Goal: Information Seeking & Learning: Learn about a topic

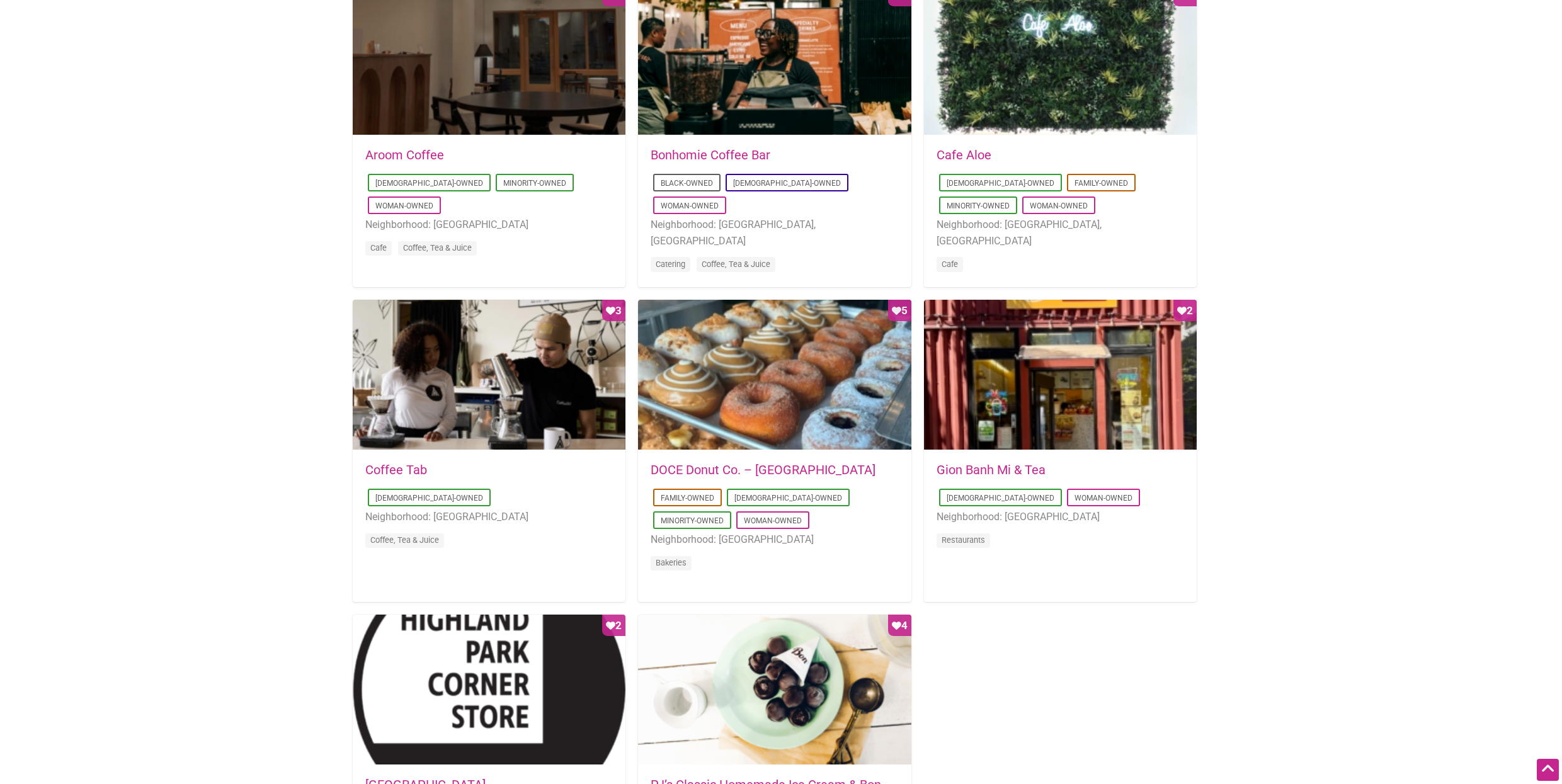
scroll to position [688, 0]
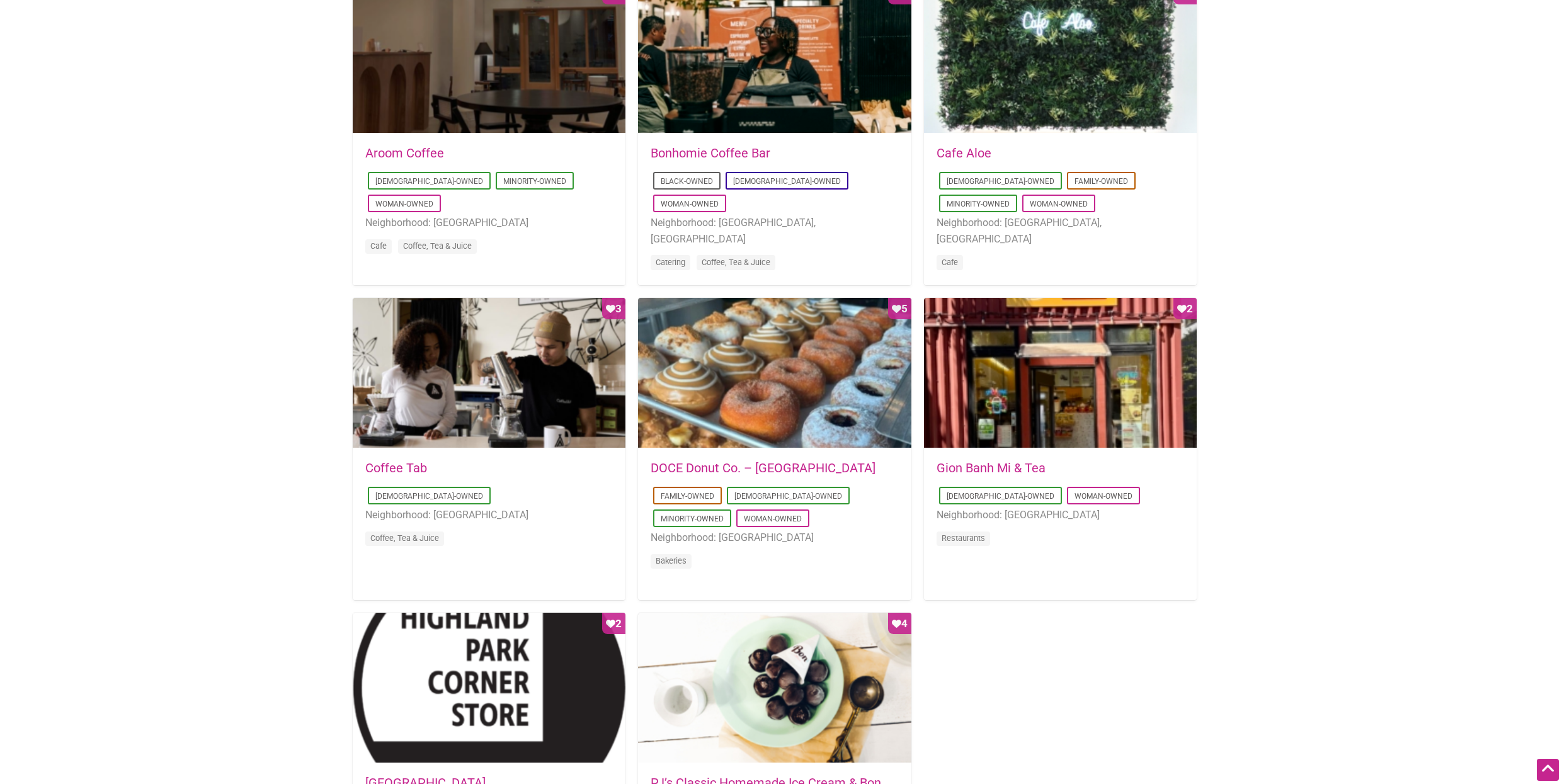
click at [769, 472] on link "DOCE Donut Co. – Belltown" at bounding box center [763, 468] width 225 height 15
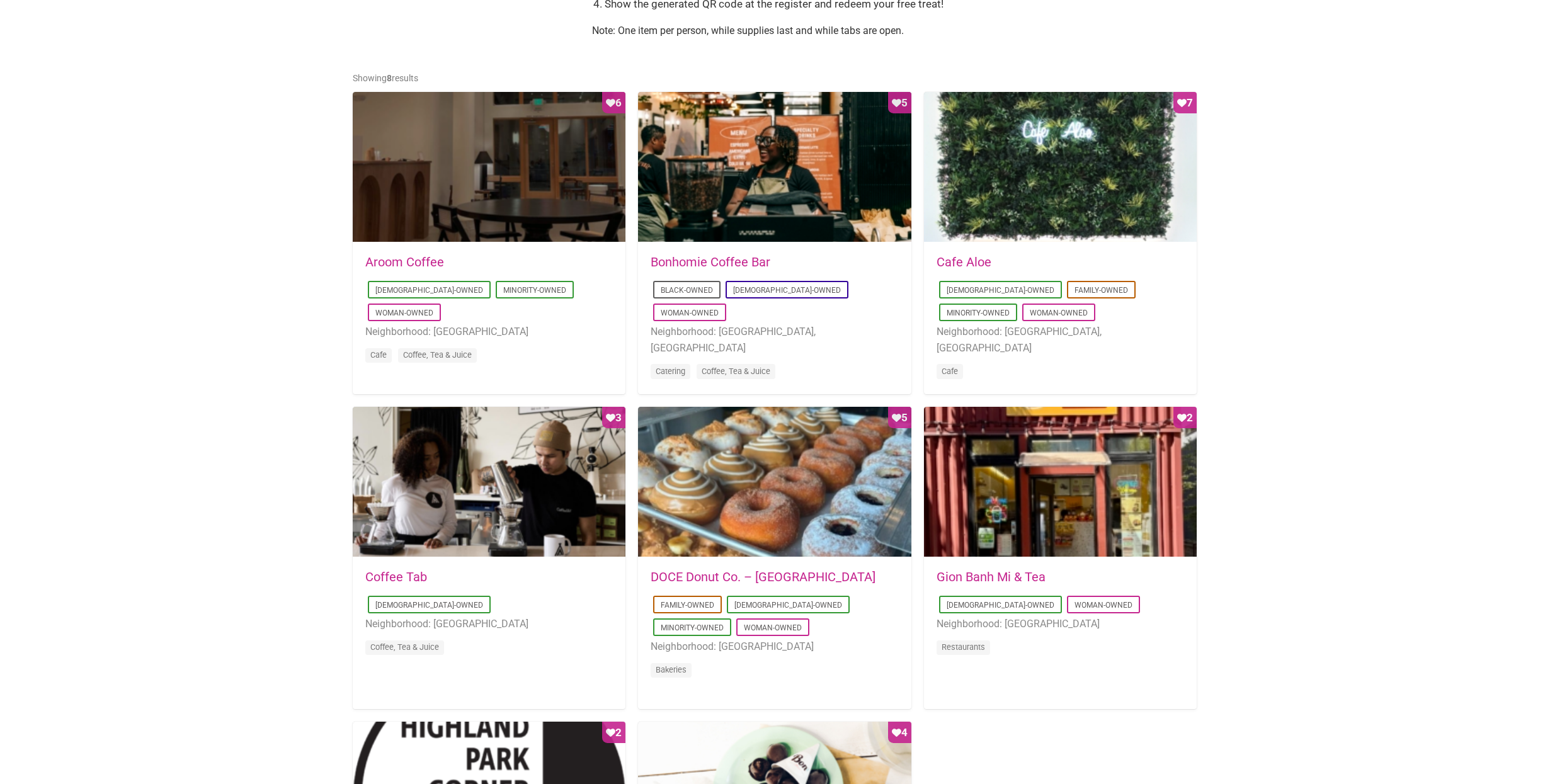
scroll to position [579, 0]
click at [747, 263] on link "Bonhomie Coffee Bar" at bounding box center [710, 262] width 120 height 15
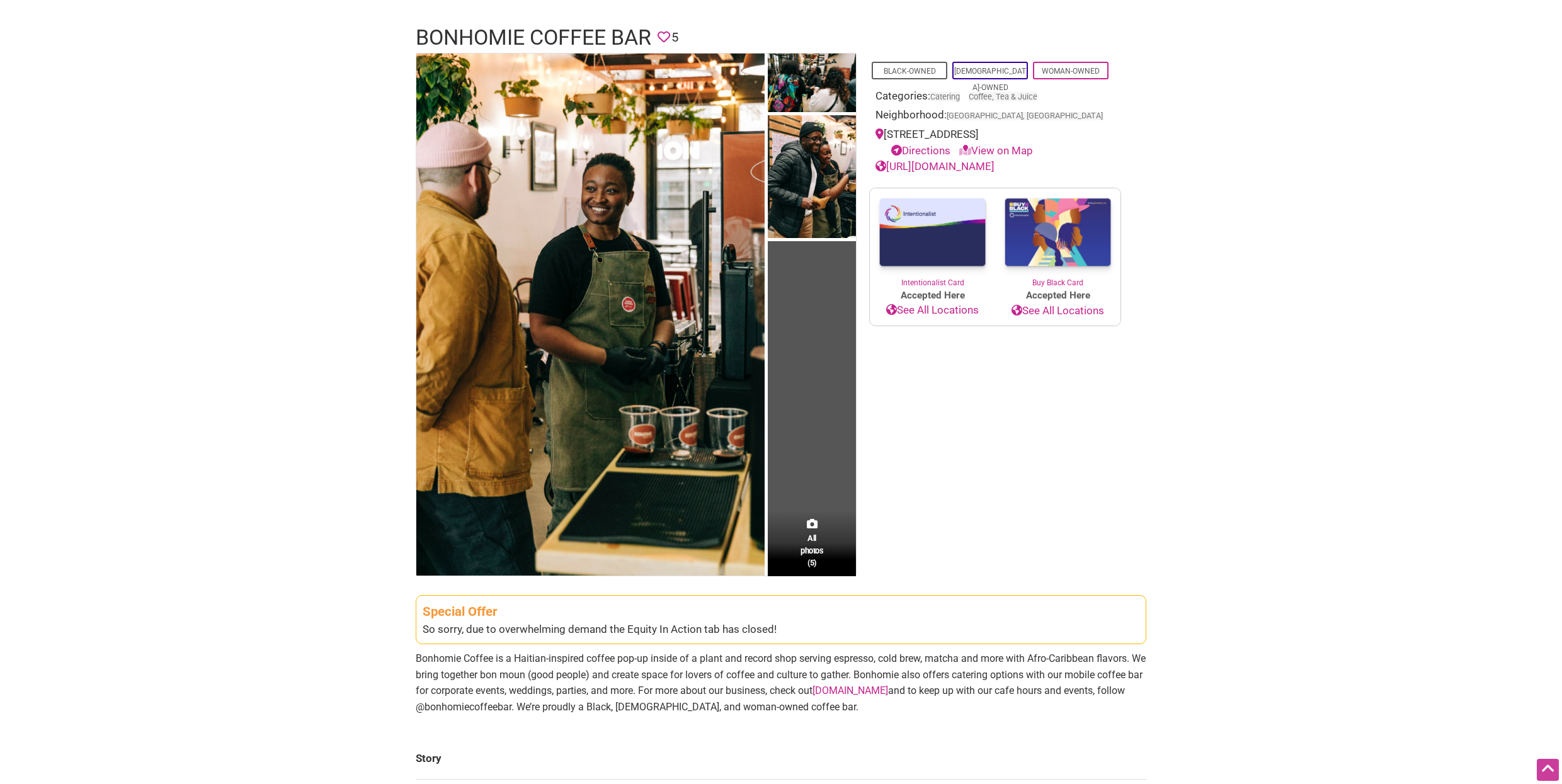
scroll to position [81, 0]
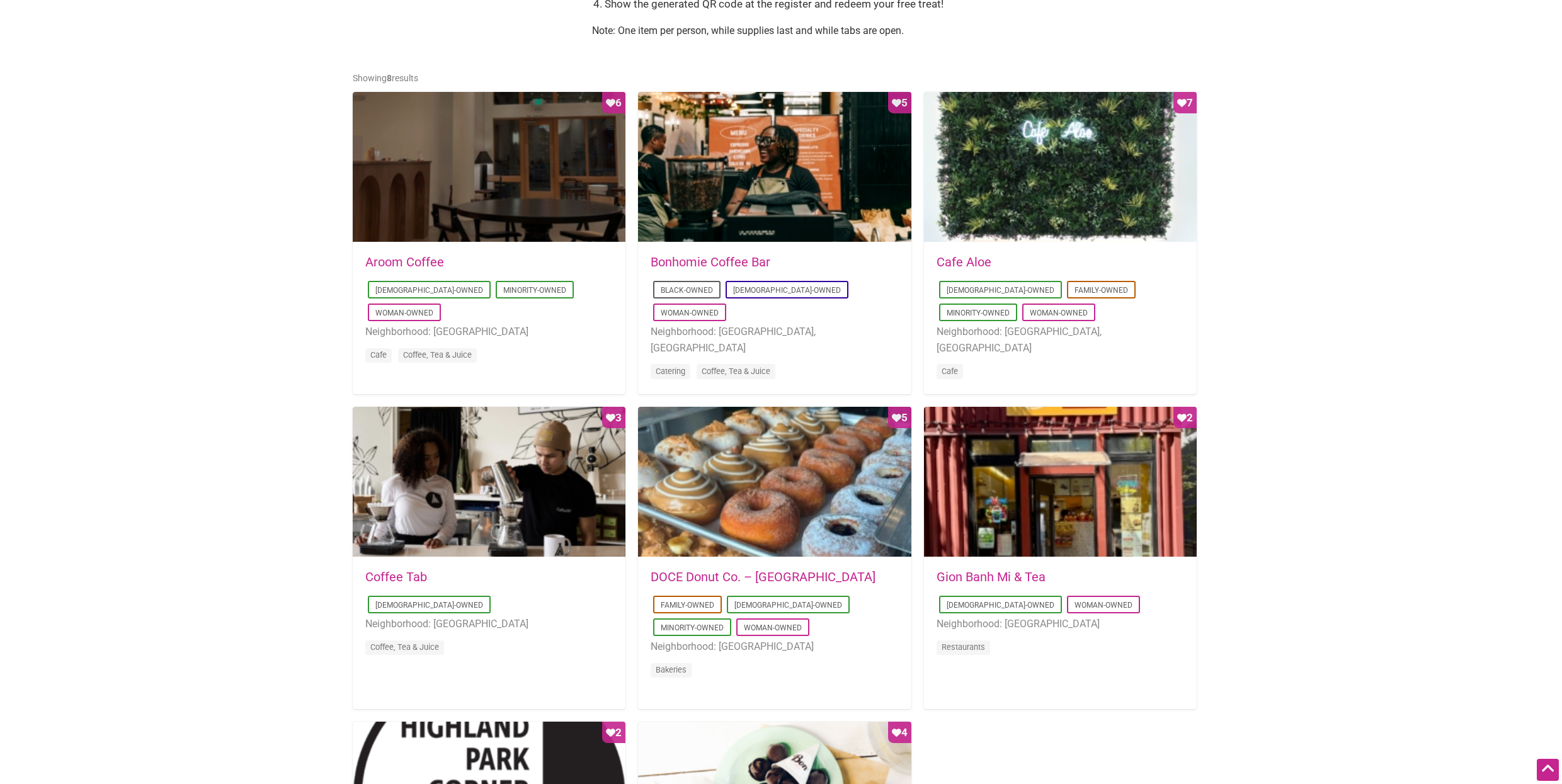
scroll to position [579, 0]
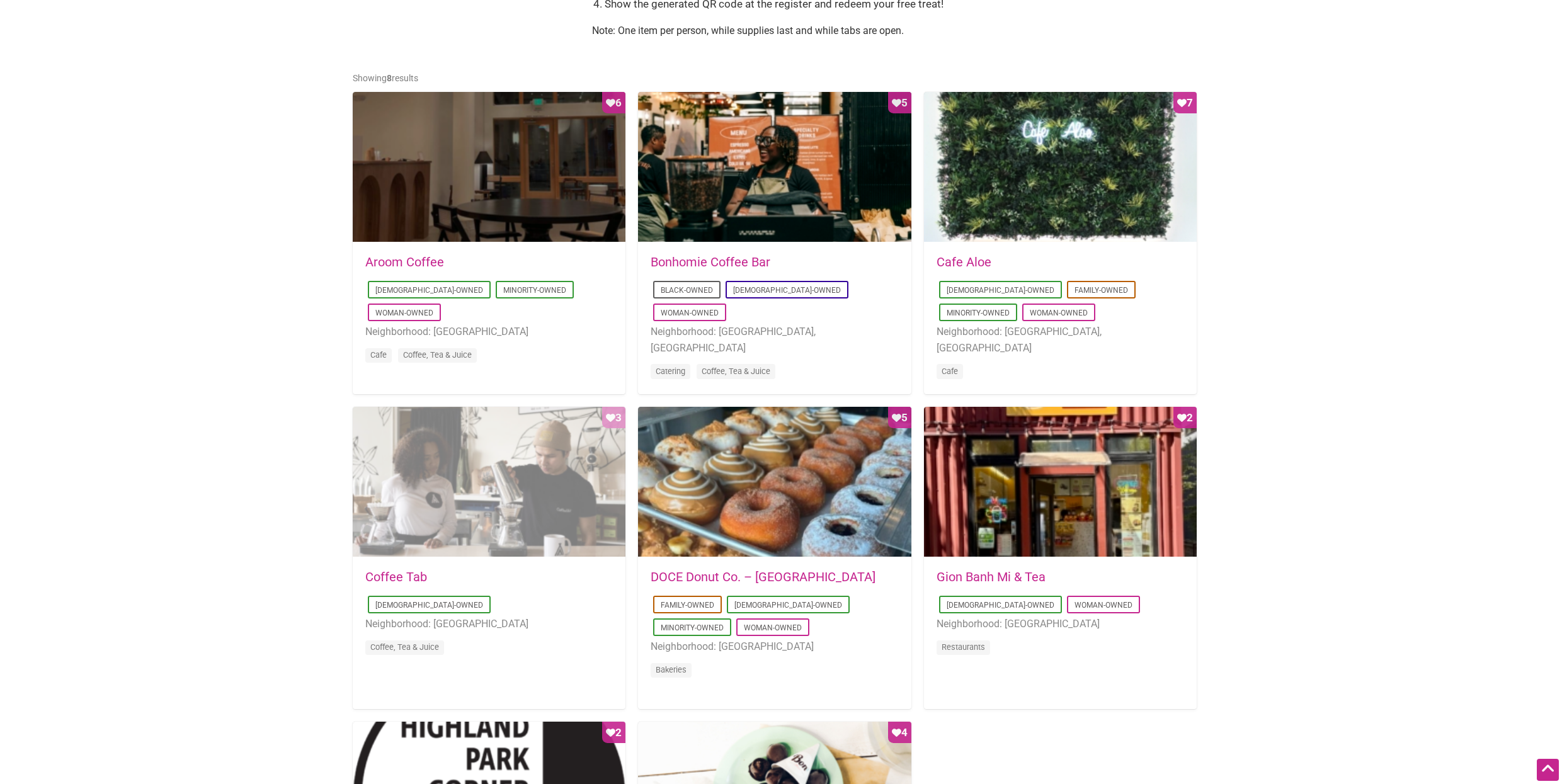
click at [476, 549] on div "Favorite Count 3" at bounding box center [489, 482] width 273 height 151
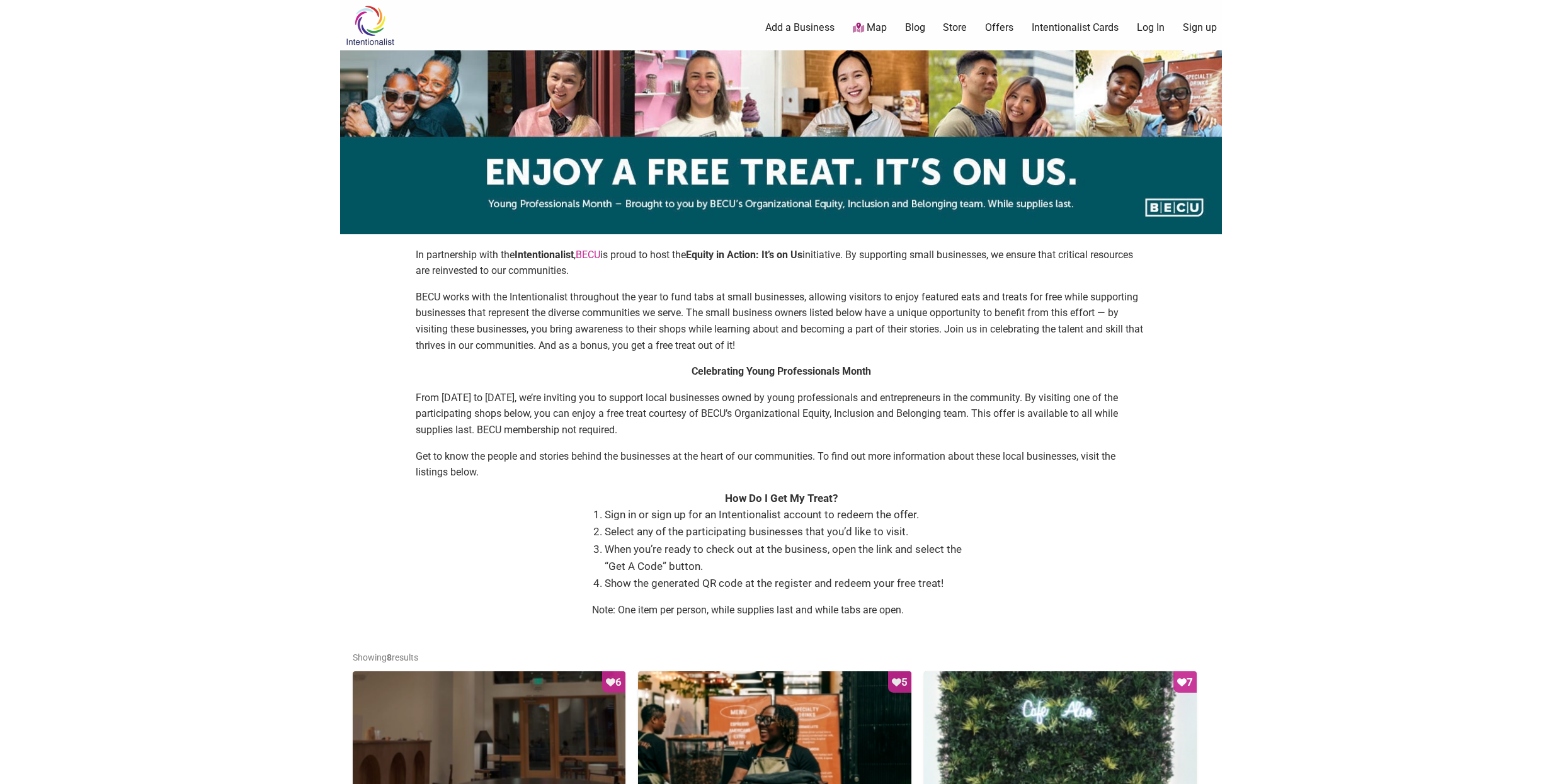
scroll to position [579, 0]
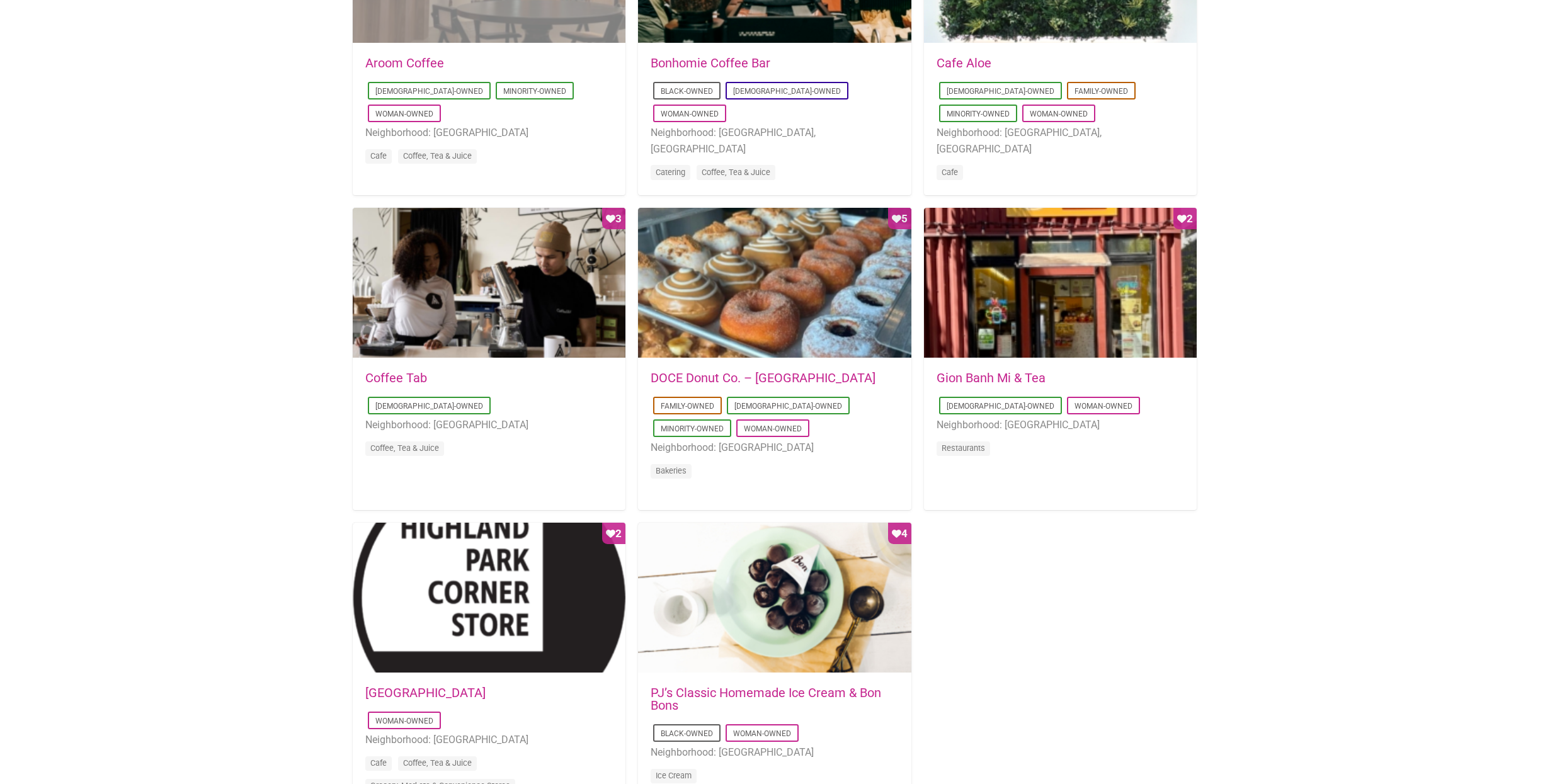
scroll to position [778, 0]
